Goal: Transaction & Acquisition: Purchase product/service

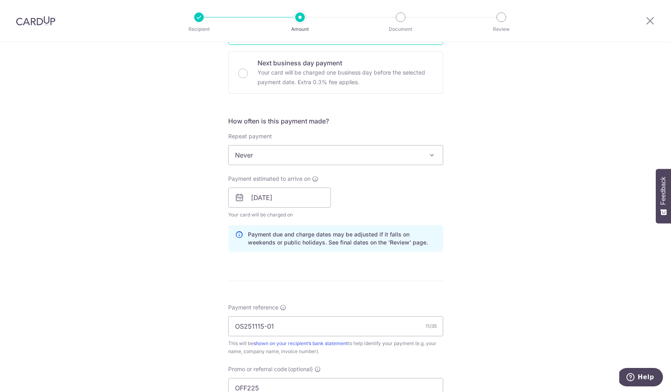
scroll to position [477, 0]
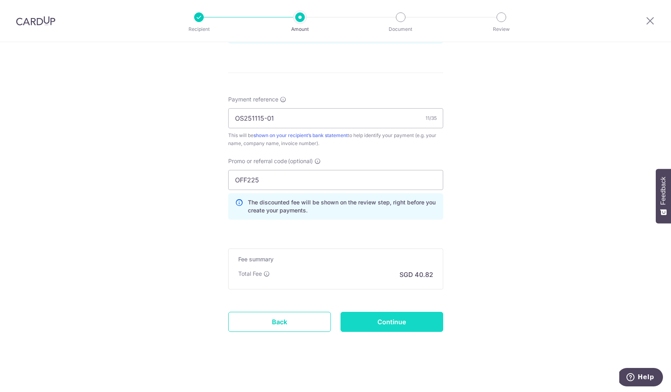
click at [384, 324] on input "Continue" at bounding box center [391, 322] width 103 height 20
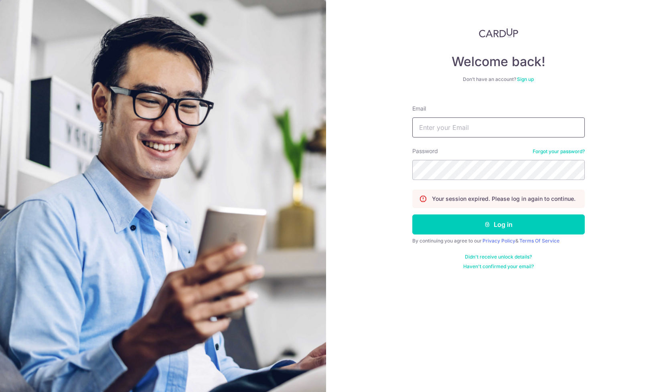
click at [550, 130] on input "Email" at bounding box center [498, 128] width 172 height 20
type input "[PERSON_NAME][EMAIL_ADDRESS][DOMAIN_NAME]"
click at [412, 215] on button "Log in" at bounding box center [498, 225] width 172 height 20
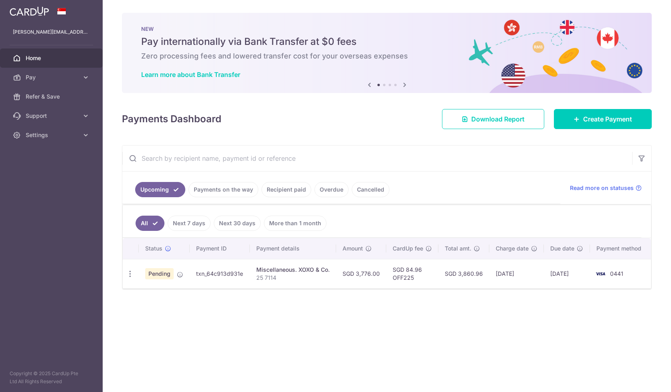
click at [213, 192] on link "Payments on the way" at bounding box center [223, 189] width 70 height 15
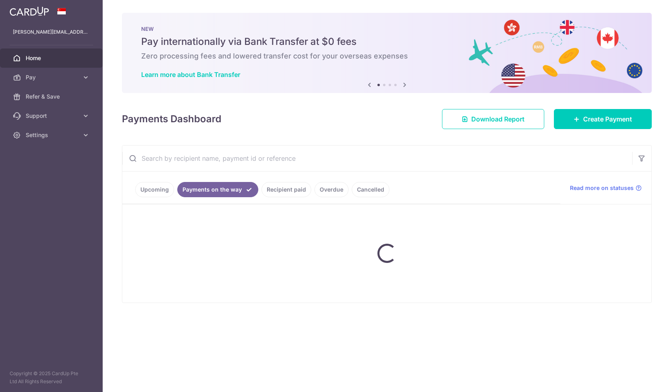
click at [357, 190] on ul "Upcoming Payments on the way Recipient paid Overdue Cancelled" at bounding box center [341, 188] width 438 height 32
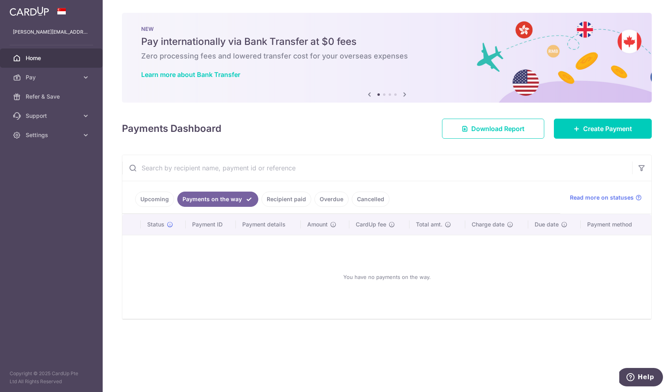
click at [153, 194] on link "Upcoming" at bounding box center [154, 199] width 39 height 15
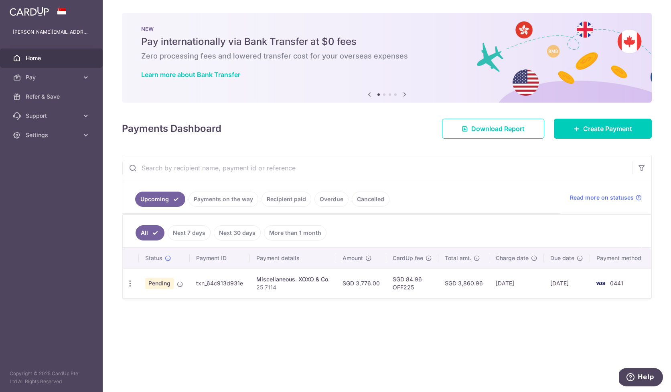
click at [367, 200] on link "Cancelled" at bounding box center [371, 199] width 38 height 15
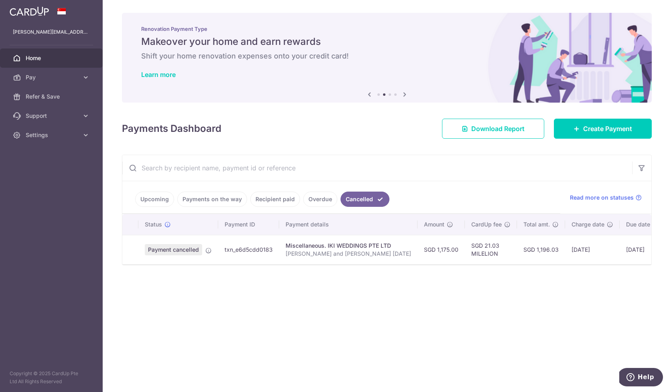
click at [312, 203] on link "Overdue" at bounding box center [320, 199] width 34 height 15
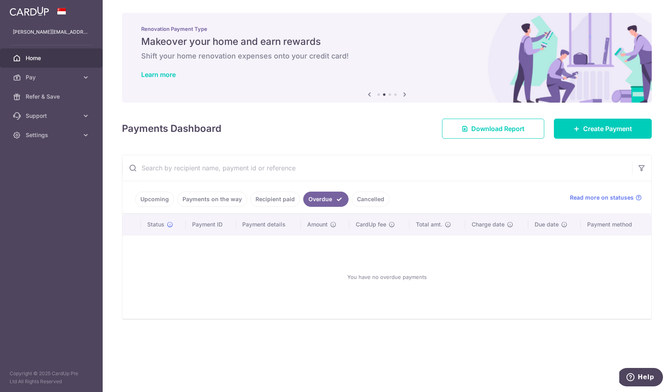
click at [188, 199] on link "Payments on the way" at bounding box center [212, 199] width 70 height 15
click at [271, 197] on link "Recipient paid" at bounding box center [286, 199] width 50 height 15
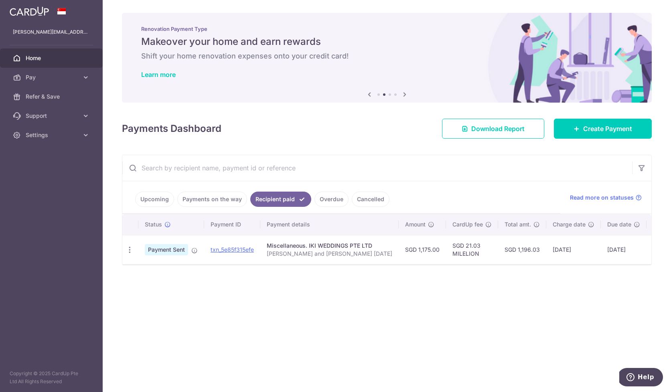
click at [156, 199] on link "Upcoming" at bounding box center [154, 199] width 39 height 15
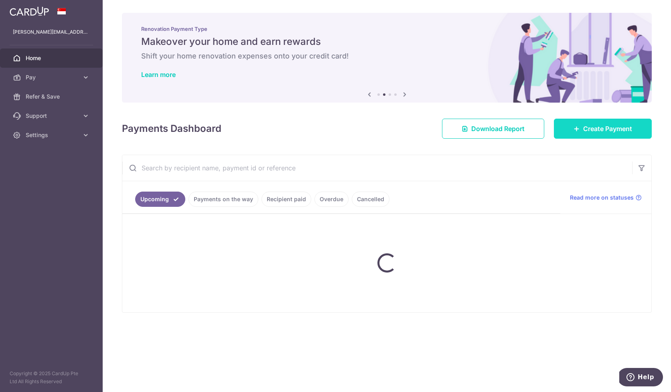
click at [588, 129] on span "Create Payment" at bounding box center [607, 129] width 49 height 10
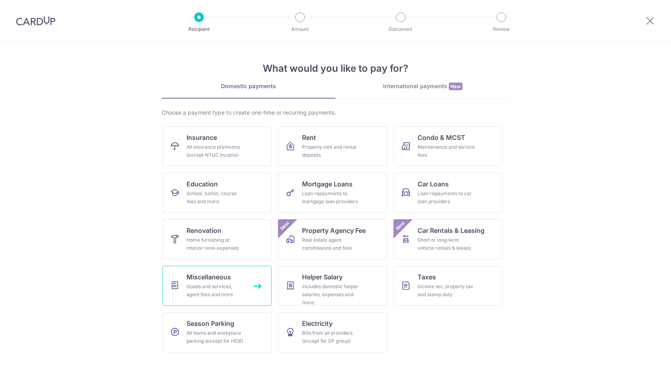
click at [235, 282] on link "Miscellaneous Goods and services, agent fees and more" at bounding box center [216, 286] width 109 height 40
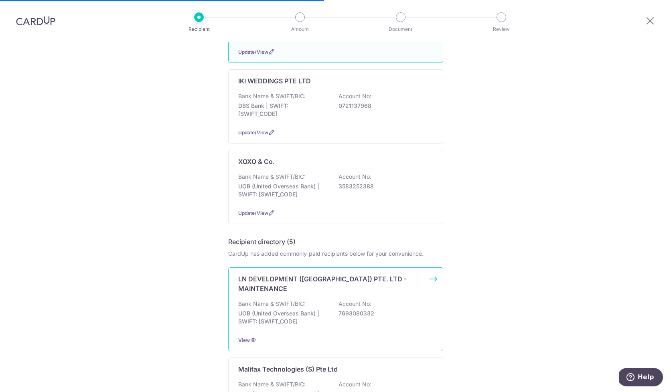
scroll to position [355, 0]
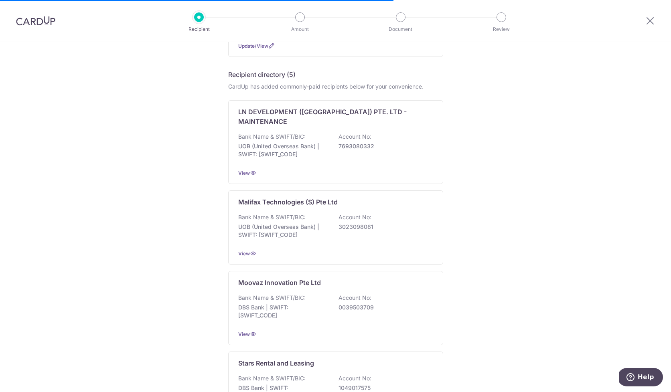
click at [571, 136] on div "Who would you like to pay? Note: Due to a provider issue, EUR (selected countri…" at bounding box center [335, 122] width 671 height 871
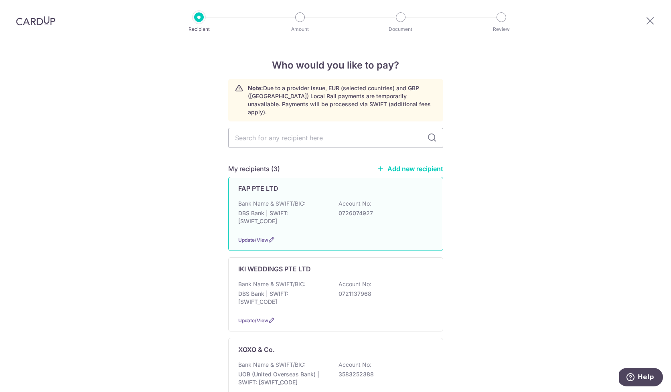
scroll to position [107, 0]
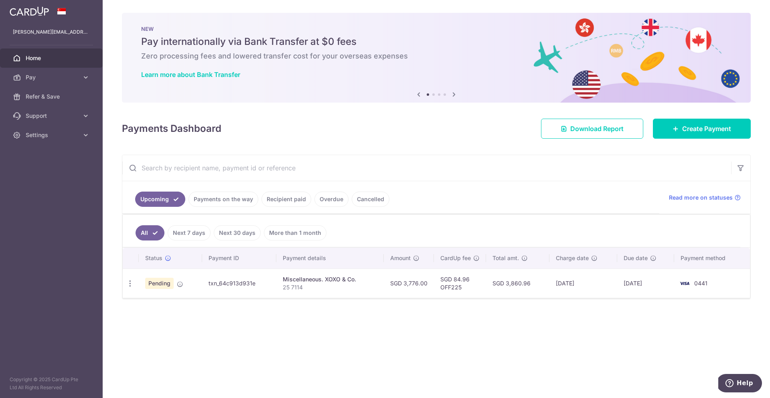
click at [675, 139] on div "× Pause Schedule Pause all future payments in this series Pause just this one p…" at bounding box center [436, 199] width 667 height 398
click at [689, 119] on link "Create Payment" at bounding box center [702, 129] width 98 height 20
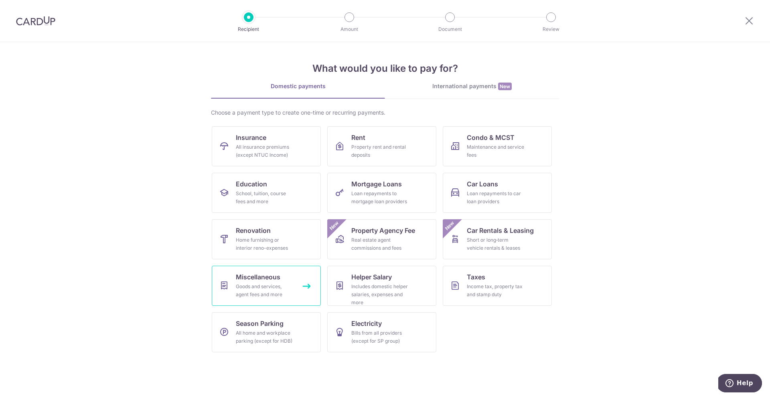
click at [253, 283] on div "Goods and services, agent fees and more" at bounding box center [265, 291] width 58 height 16
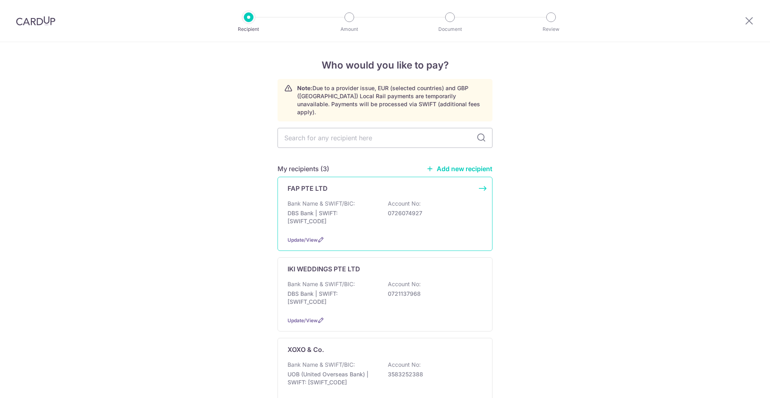
scroll to position [10, 0]
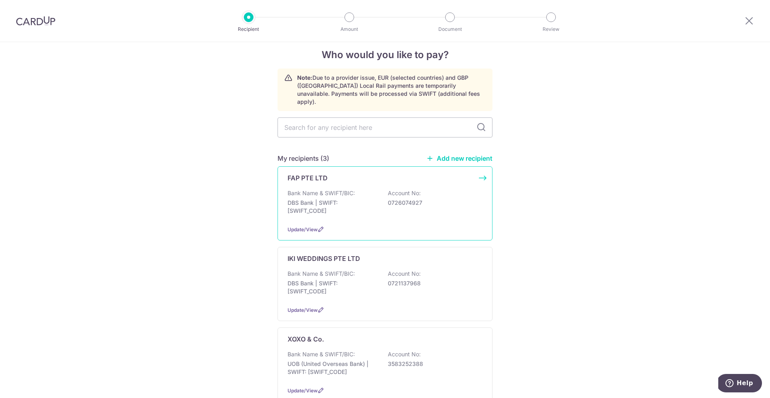
click at [391, 199] on p "0726074927" at bounding box center [433, 203] width 90 height 8
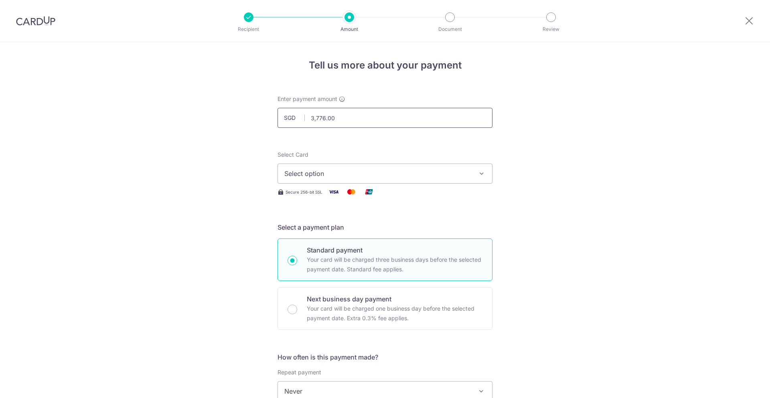
type input "3776.00"
drag, startPoint x: 354, startPoint y: 124, endPoint x: 224, endPoint y: 114, distance: 130.3
click at [224, 114] on div "Tell us more about your payment Enter payment amount SGD 3776.00 Select Card Se…" at bounding box center [385, 404] width 770 height 725
type input "1"
type input "3"
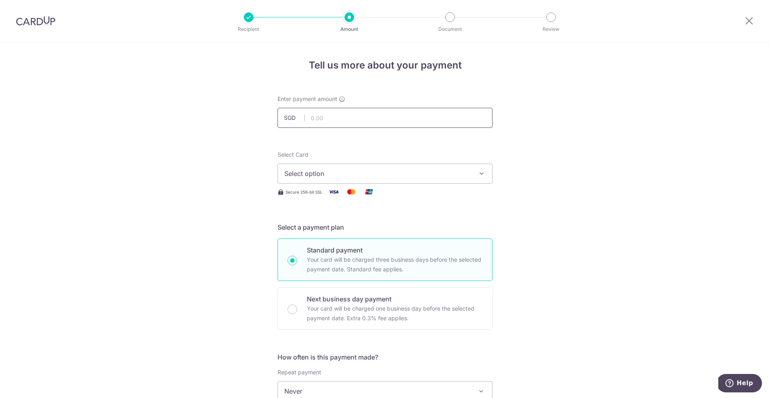
click at [450, 123] on input "text" at bounding box center [385, 118] width 215 height 20
type input "1,569.94"
click at [363, 166] on button "Select option" at bounding box center [385, 174] width 215 height 20
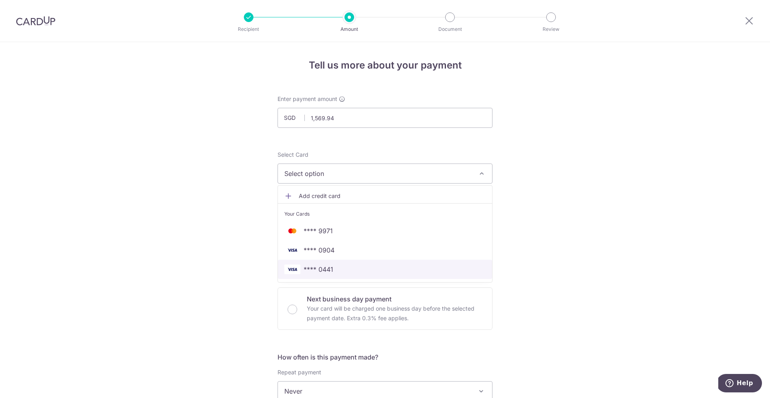
click at [390, 267] on span "**** 0441" at bounding box center [384, 270] width 201 height 10
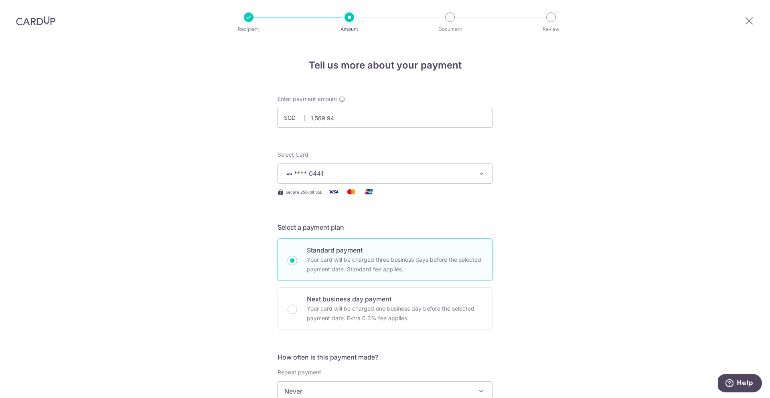
click at [583, 298] on div "Tell us more about your payment Enter payment amount SGD 1,569.94 1569.94 Selec…" at bounding box center [385, 404] width 770 height 725
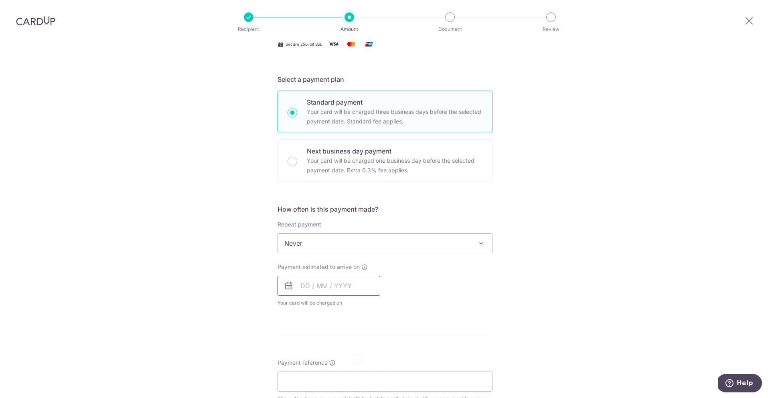
click at [346, 292] on input "text" at bounding box center [329, 286] width 103 height 20
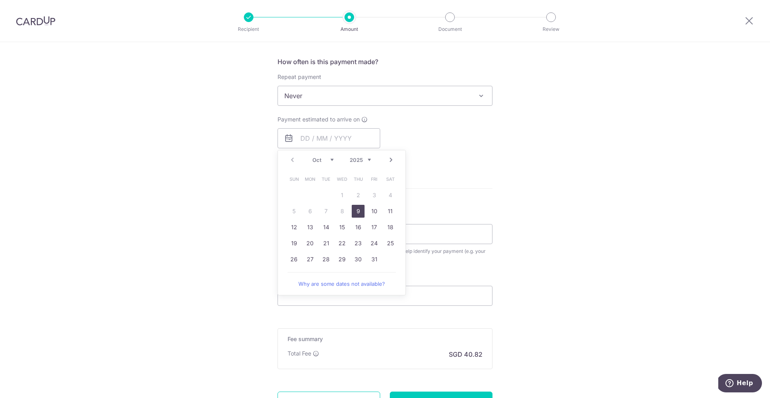
click at [359, 215] on link "9" at bounding box center [358, 211] width 13 height 13
type input "[DATE]"
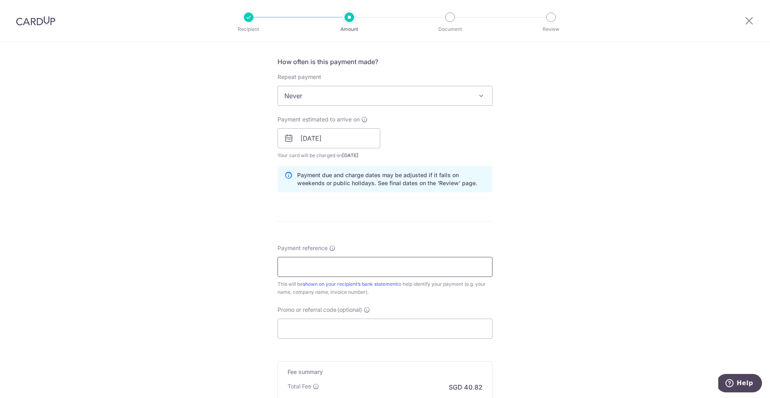
click at [363, 269] on input "Payment reference" at bounding box center [385, 267] width 215 height 20
paste input "OS251115-01"
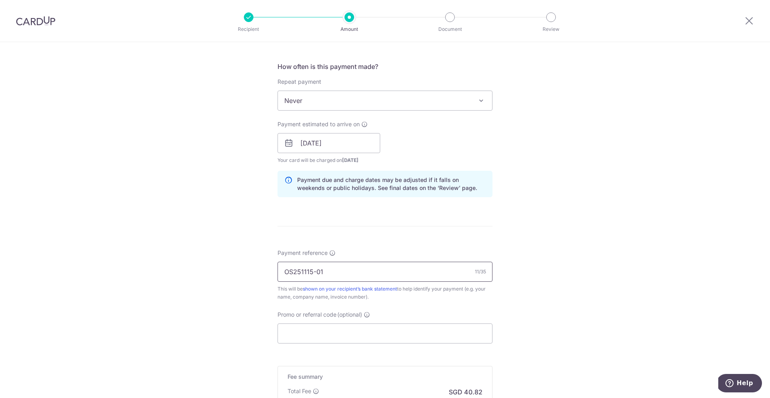
scroll to position [402, 0]
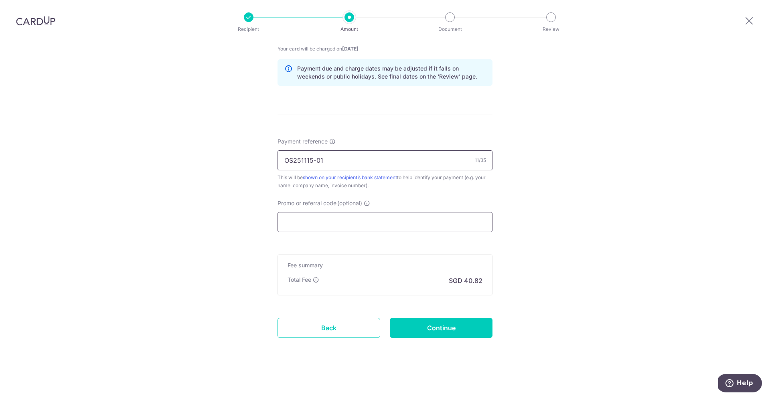
type input "OS251115-01"
click at [391, 228] on input "Promo or referral code (optional)" at bounding box center [385, 222] width 215 height 20
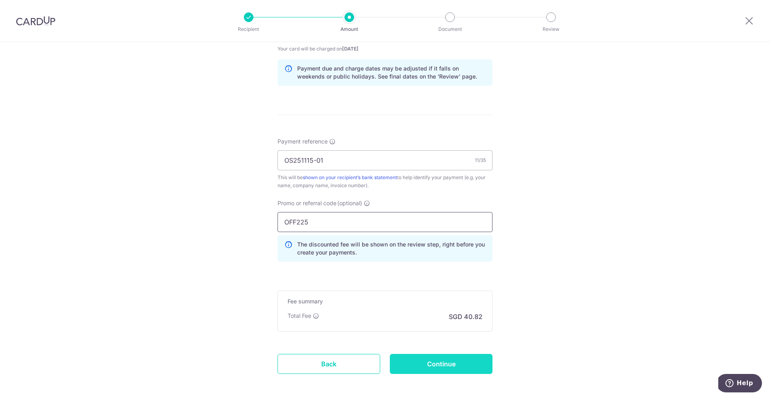
type input "OFF225"
click at [450, 364] on input "Continue" at bounding box center [441, 364] width 103 height 20
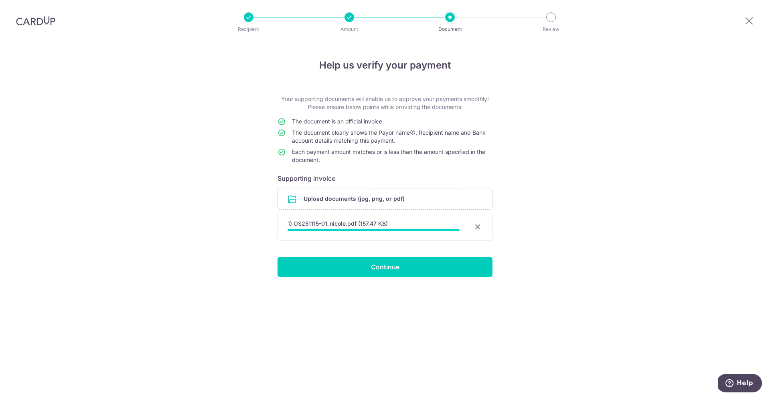
click at [466, 249] on form "Your supporting documents will enable us to approve your payments smoothly! Ple…" at bounding box center [385, 186] width 215 height 182
click at [596, 213] on div "Help us verify your payment Your supporting documents will enable us to approve…" at bounding box center [385, 220] width 770 height 356
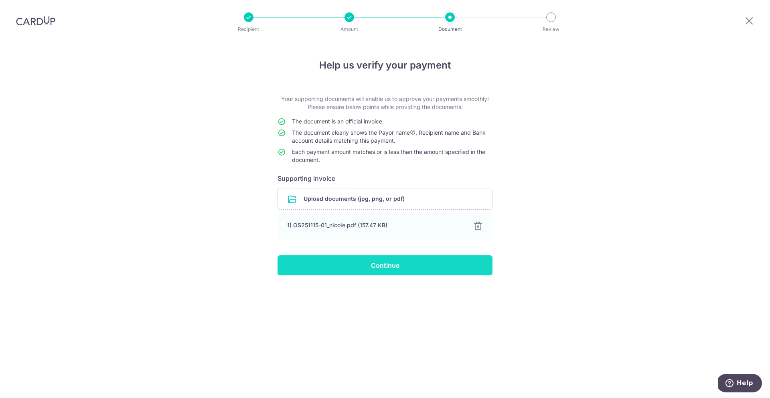
click at [417, 266] on input "Continue" at bounding box center [385, 265] width 215 height 20
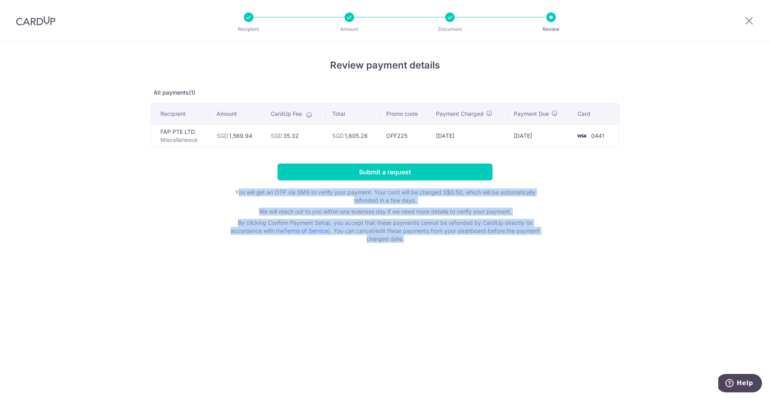
drag, startPoint x: 405, startPoint y: 244, endPoint x: 236, endPoint y: 194, distance: 176.1
click at [236, 194] on div "Review payment details All payments(1) Recipient Amount CardUp Fee Total Promo …" at bounding box center [385, 220] width 770 height 356
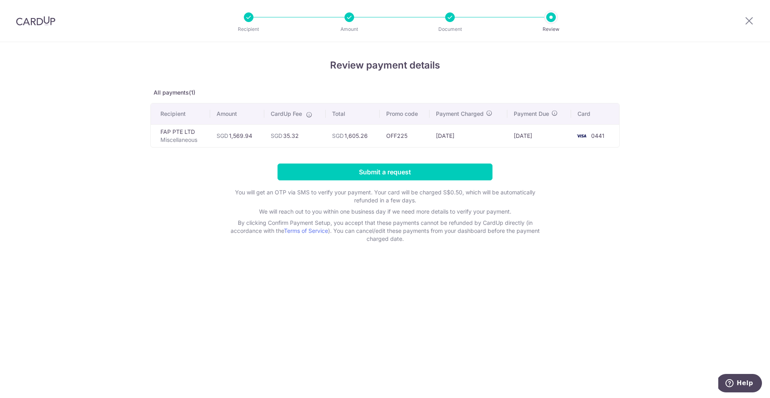
click at [297, 210] on p "We will reach out to you within one business day if we need more details to ver…" at bounding box center [385, 212] width 321 height 8
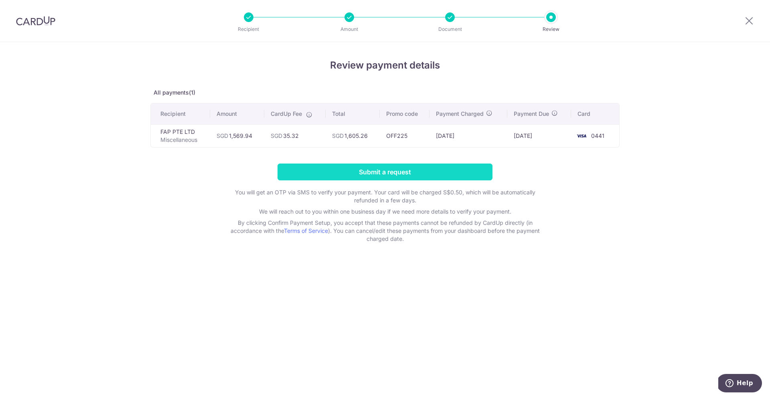
click at [424, 174] on input "Submit a request" at bounding box center [385, 172] width 215 height 17
click at [339, 174] on input "Submit a request" at bounding box center [385, 172] width 215 height 17
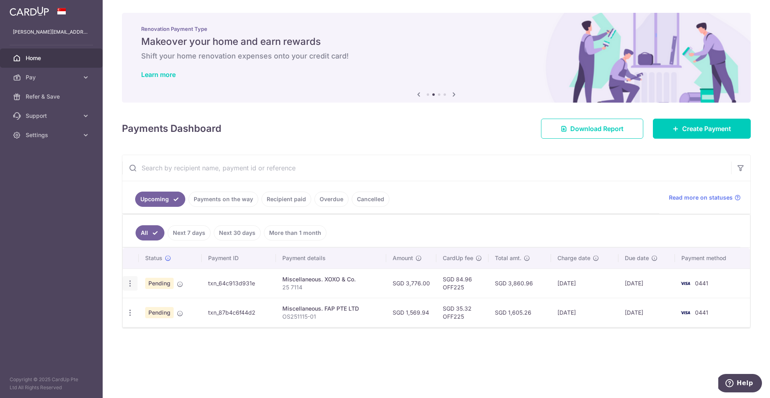
click at [130, 284] on icon "button" at bounding box center [130, 284] width 8 height 8
click at [340, 301] on td "Miscellaneous. FAP PTE LTD OS251115-01" at bounding box center [331, 312] width 110 height 29
click at [223, 203] on link "Payments on the way" at bounding box center [223, 199] width 70 height 15
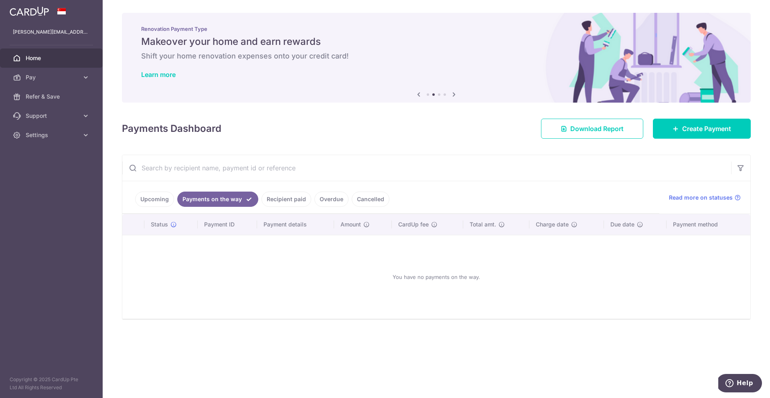
click at [139, 197] on link "Upcoming" at bounding box center [154, 199] width 39 height 15
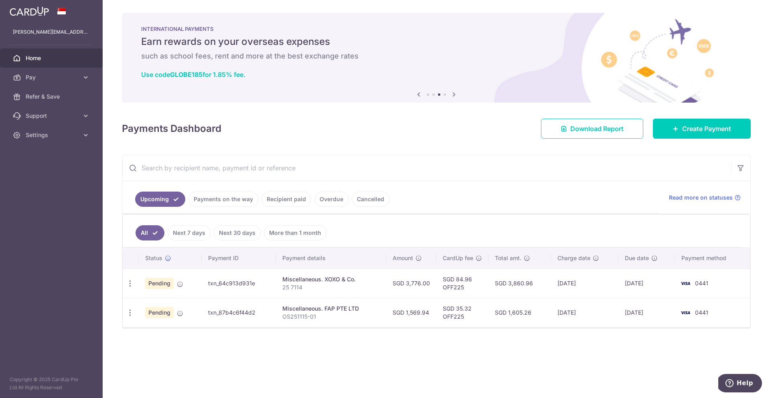
click at [286, 202] on link "Recipient paid" at bounding box center [286, 199] width 50 height 15
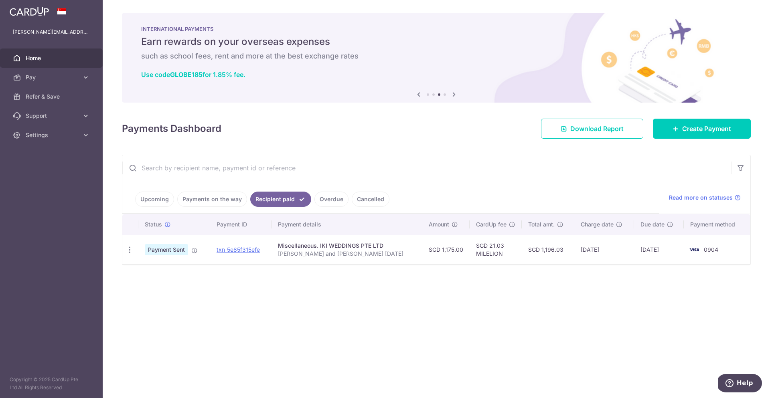
click at [334, 200] on link "Overdue" at bounding box center [331, 199] width 34 height 15
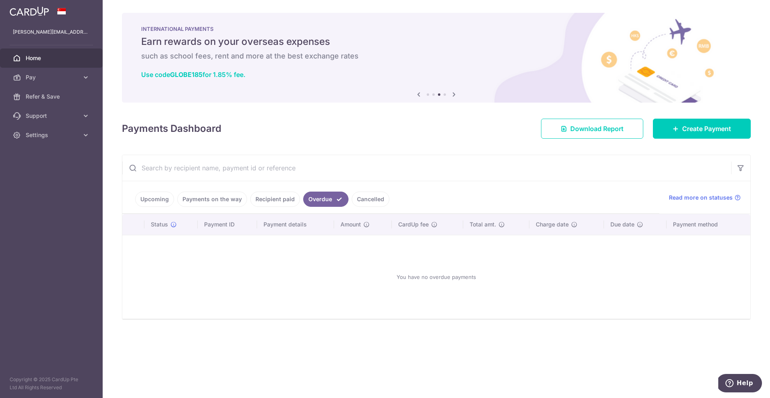
click at [380, 199] on link "Cancelled" at bounding box center [371, 199] width 38 height 15
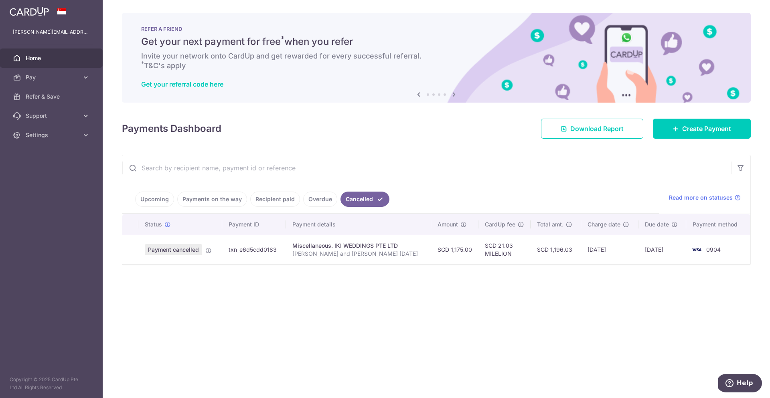
click at [309, 199] on link "Overdue" at bounding box center [320, 199] width 34 height 15
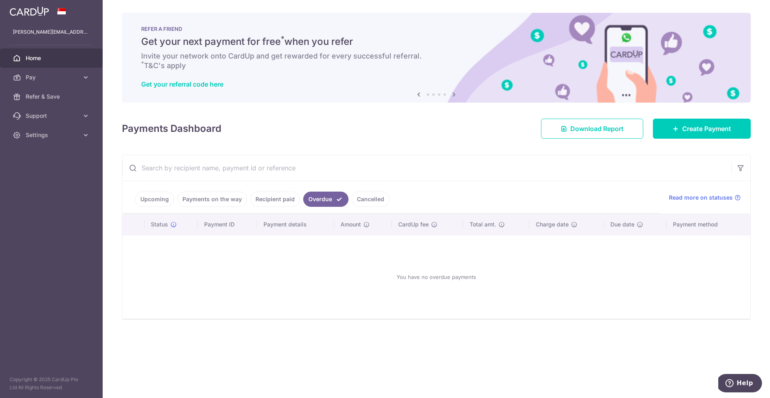
click at [286, 200] on link "Recipient paid" at bounding box center [275, 199] width 50 height 15
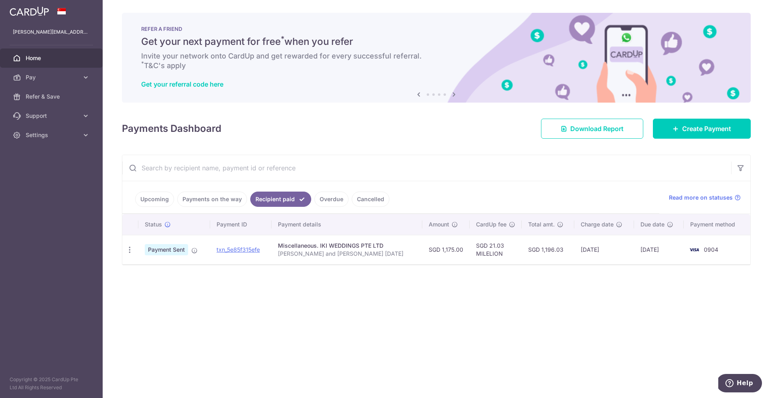
click at [238, 205] on link "Payments on the way" at bounding box center [212, 199] width 70 height 15
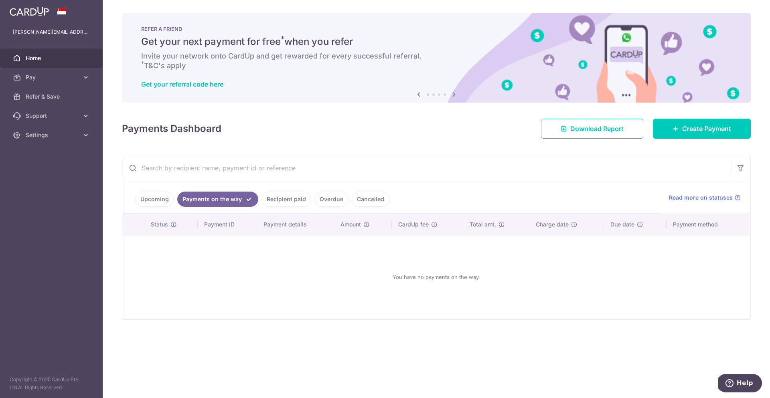
click at [164, 205] on link "Upcoming" at bounding box center [154, 199] width 39 height 15
